Goal: Check status: Check status

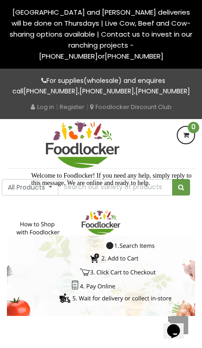
click at [33, 104] on icon at bounding box center [33, 107] width 4 height 6
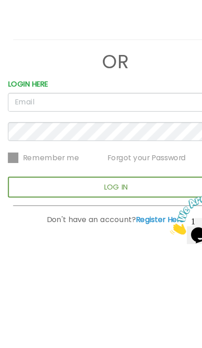
scroll to position [147, 0]
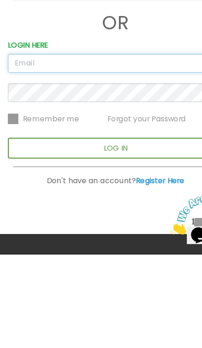
type input "CORNELVILLE@ICLOUD.COM"
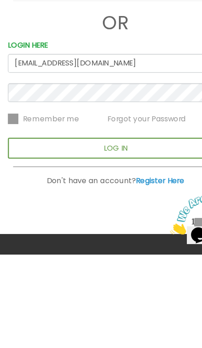
click at [101, 246] on button "LOG IN" at bounding box center [101, 255] width 188 height 18
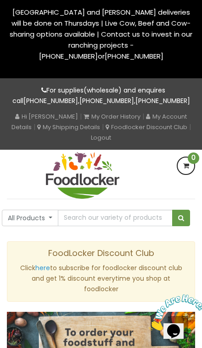
click at [137, 112] on link "My Order History" at bounding box center [111, 116] width 57 height 9
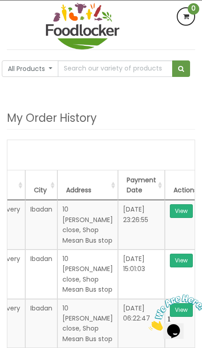
scroll to position [152, 0]
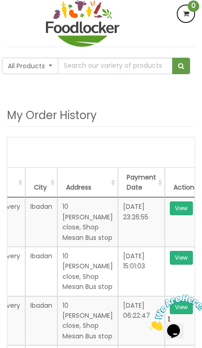
click at [179, 202] on link "View" at bounding box center [181, 209] width 23 height 14
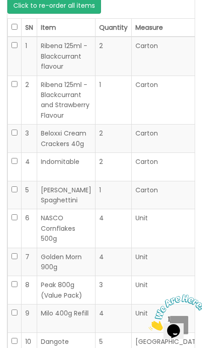
click at [149, 325] on icon "Close" at bounding box center [149, 329] width 0 height 8
